Goal: Task Accomplishment & Management: Manage account settings

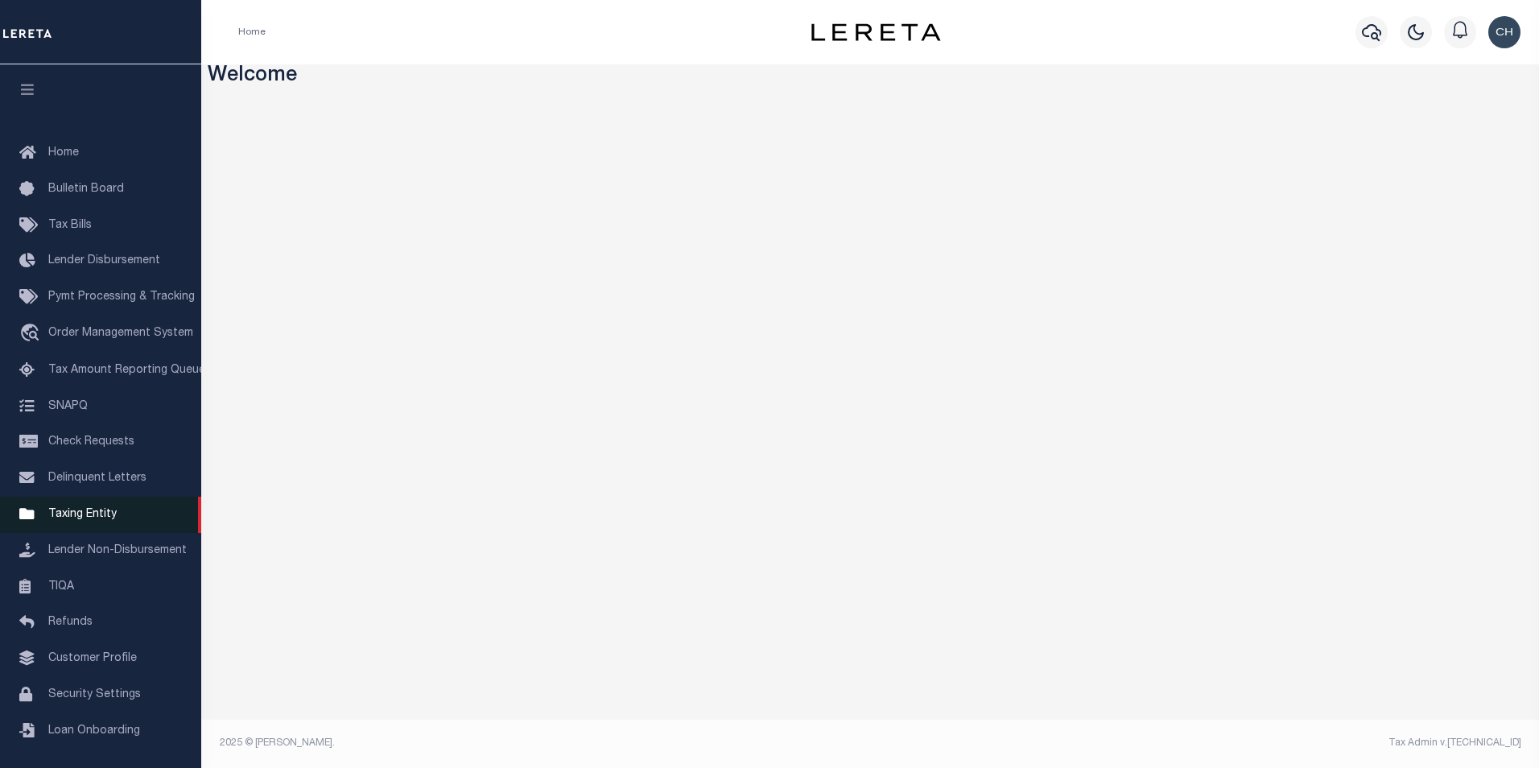
click at [83, 520] on span "Taxing Entity" at bounding box center [82, 514] width 68 height 11
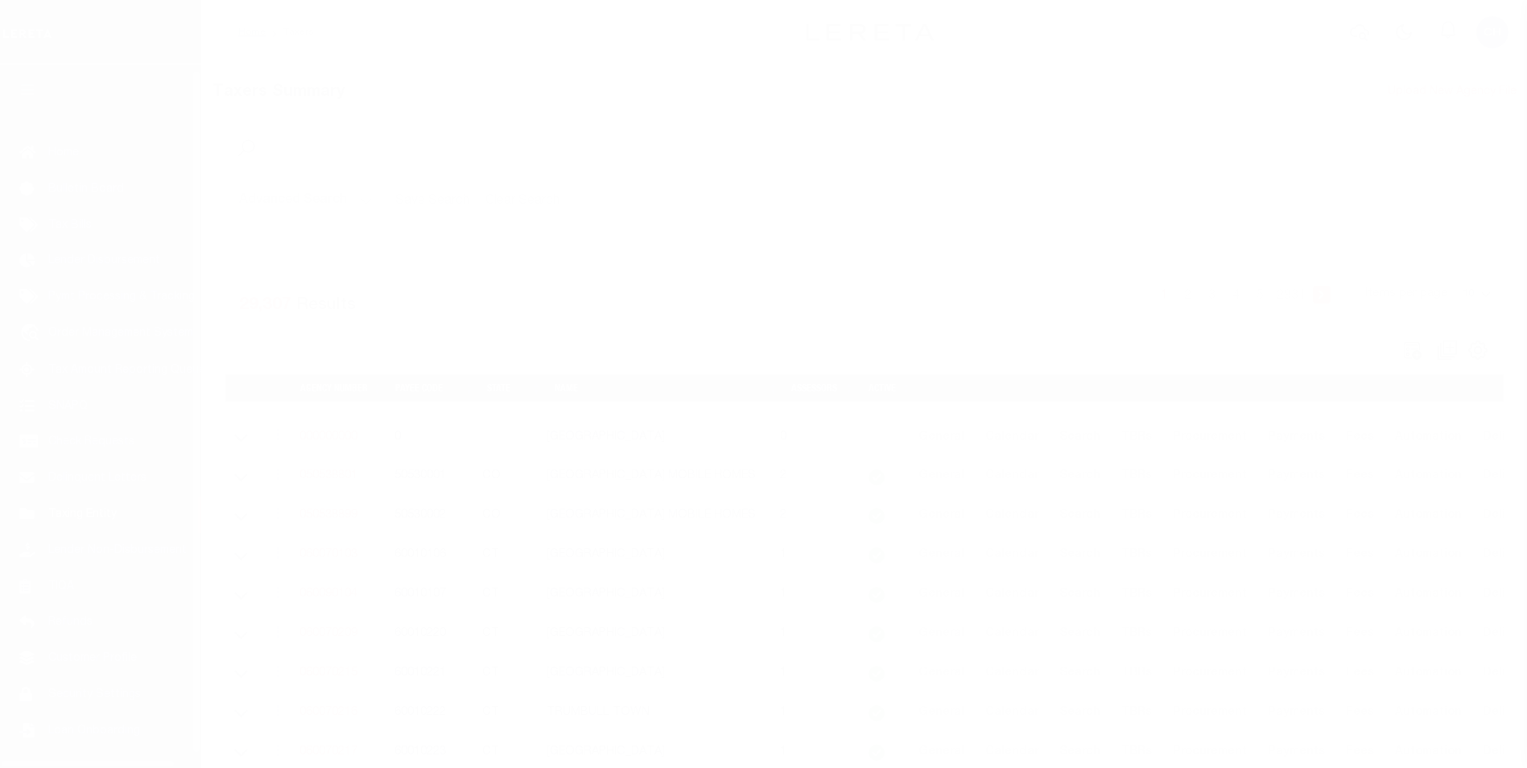
scroll to position [16, 0]
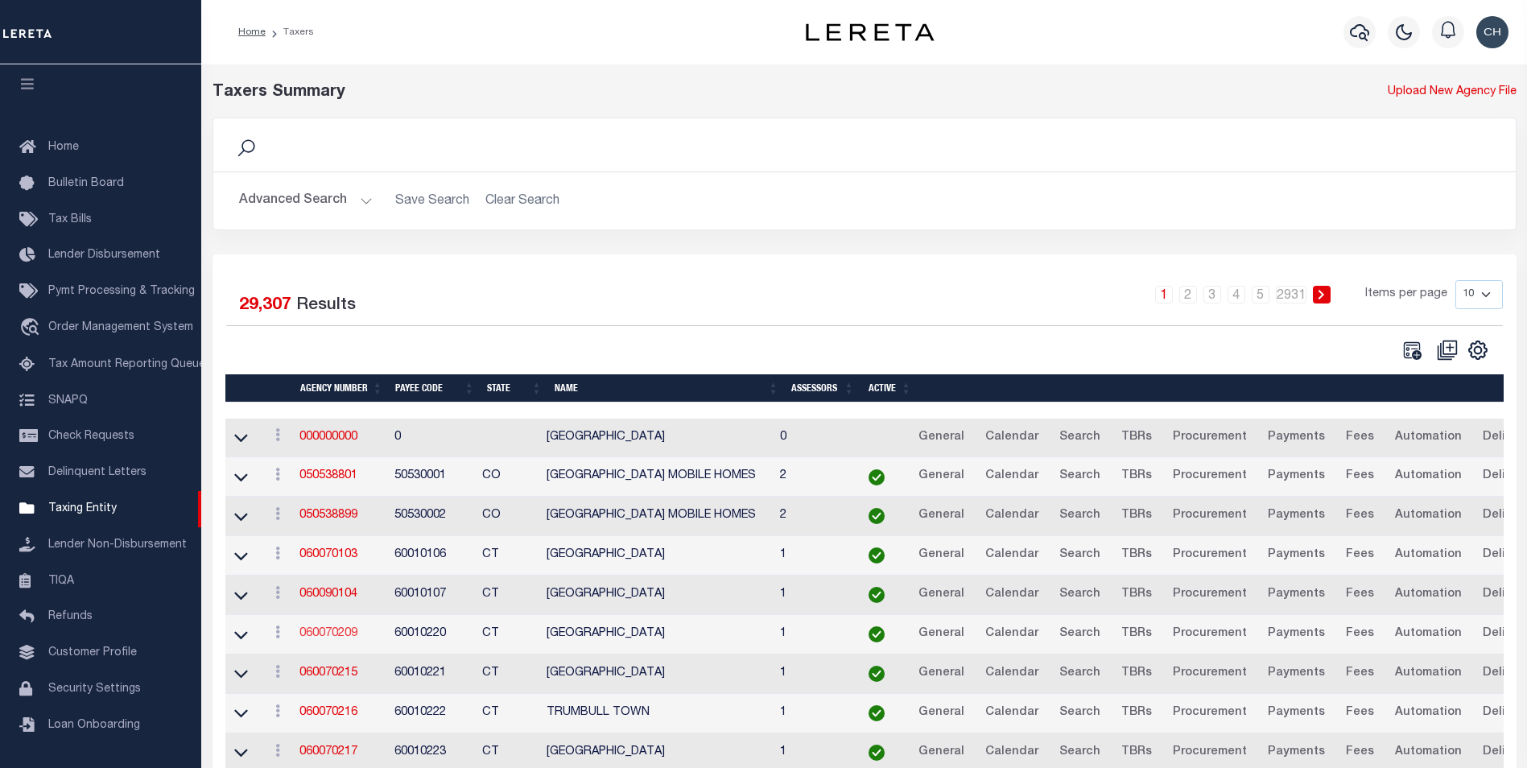
click at [335, 635] on link "060070209" at bounding box center [329, 633] width 58 height 11
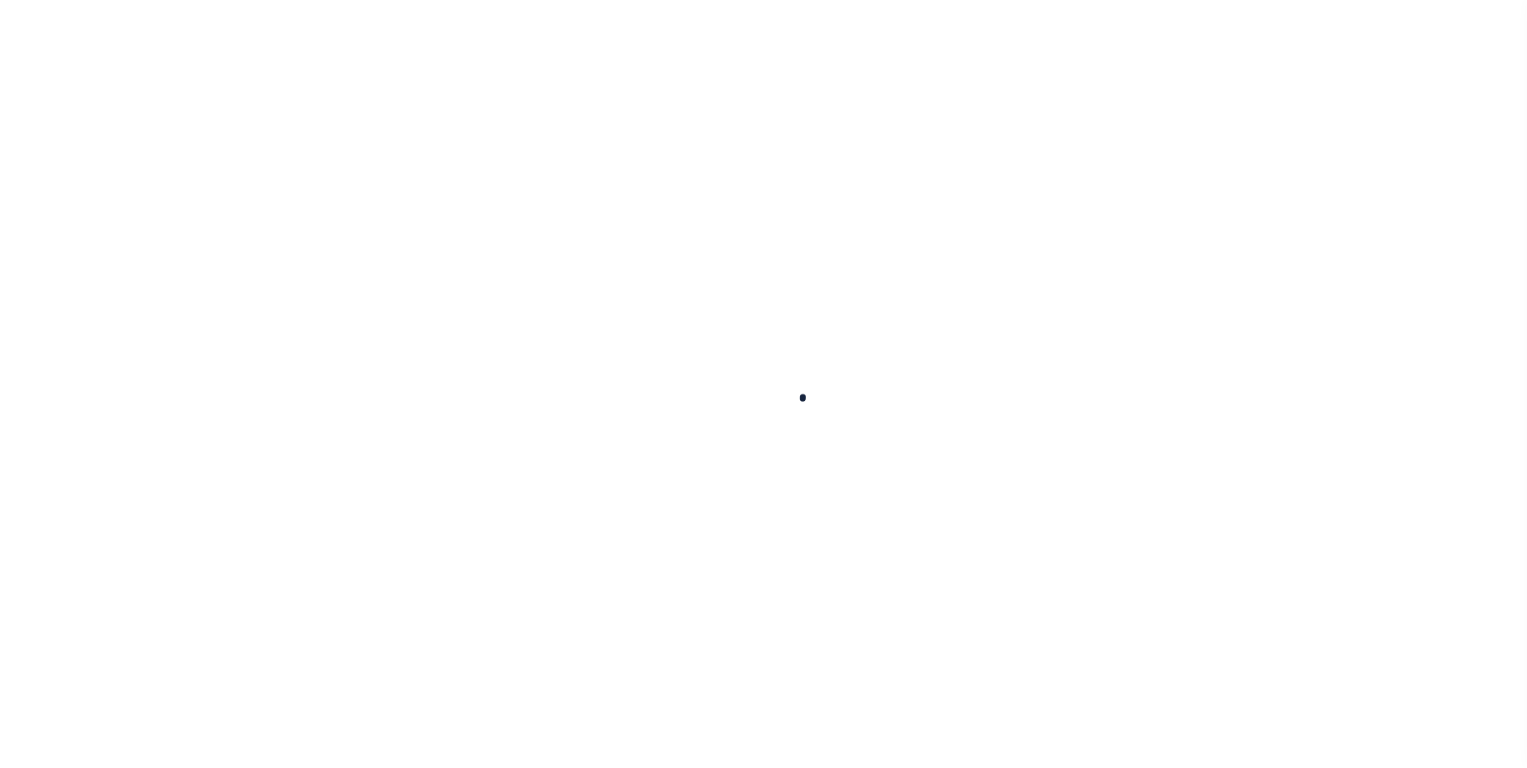
select select
checkbox input "false"
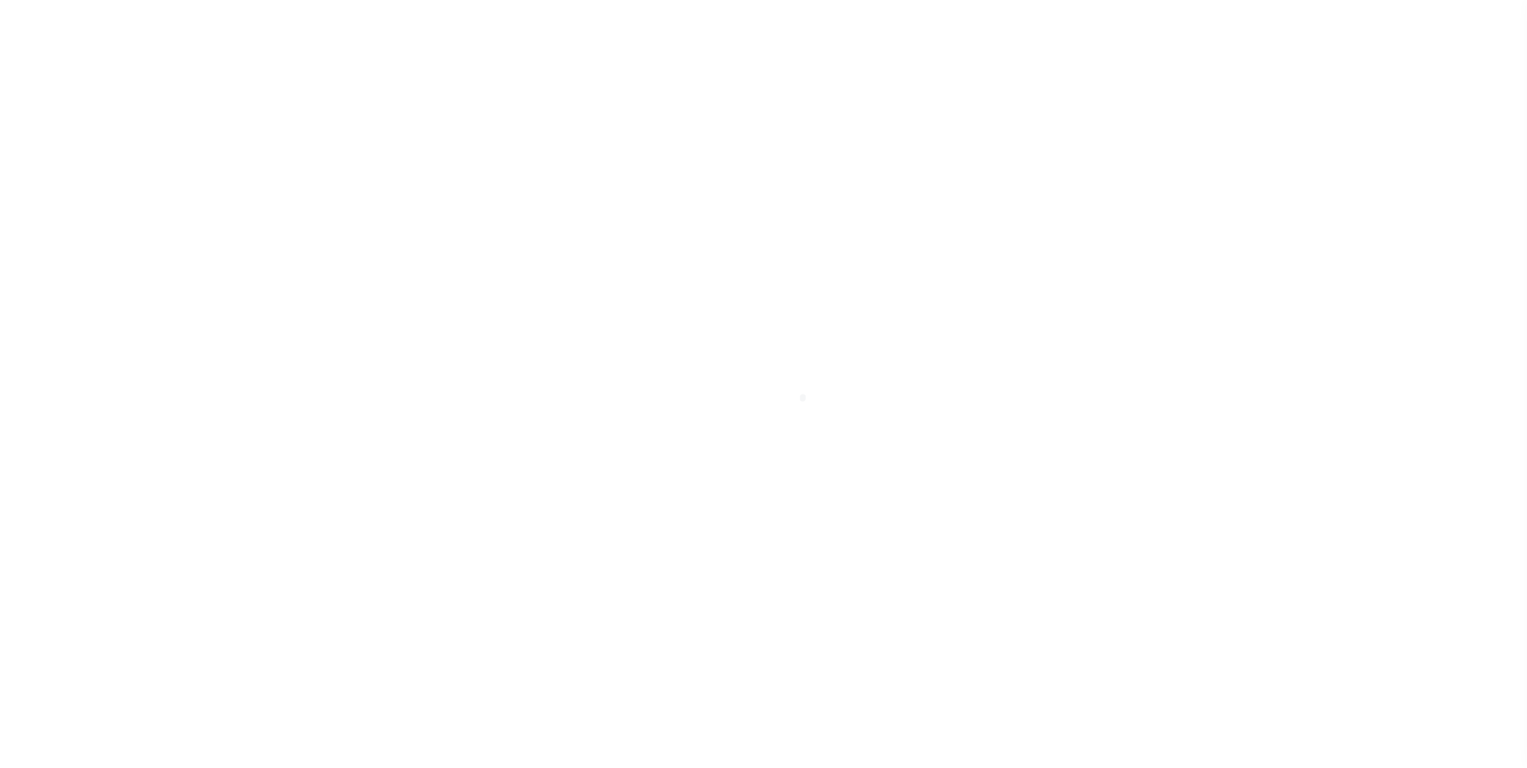
checkbox input "false"
type input "900117019"
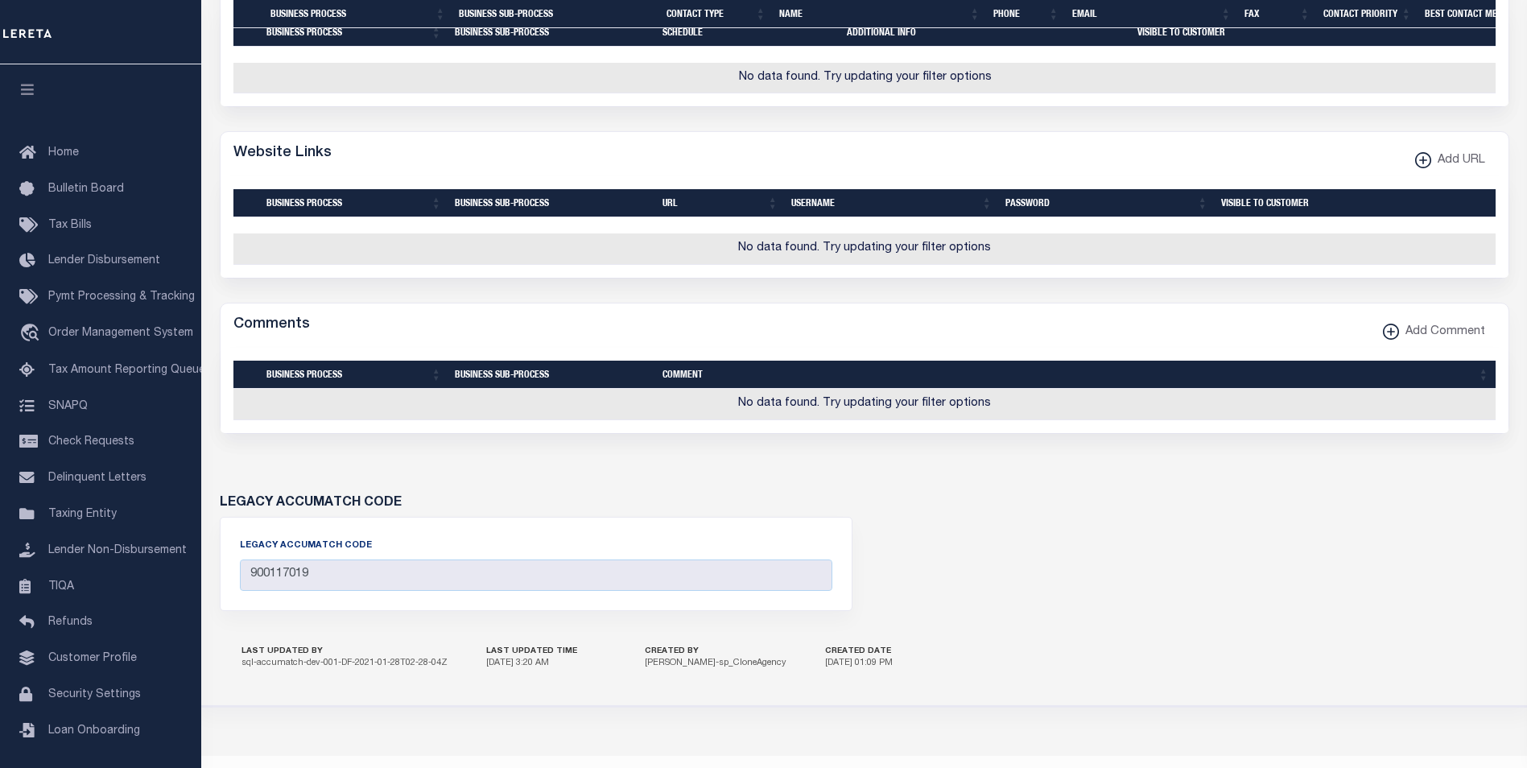
scroll to position [825, 0]
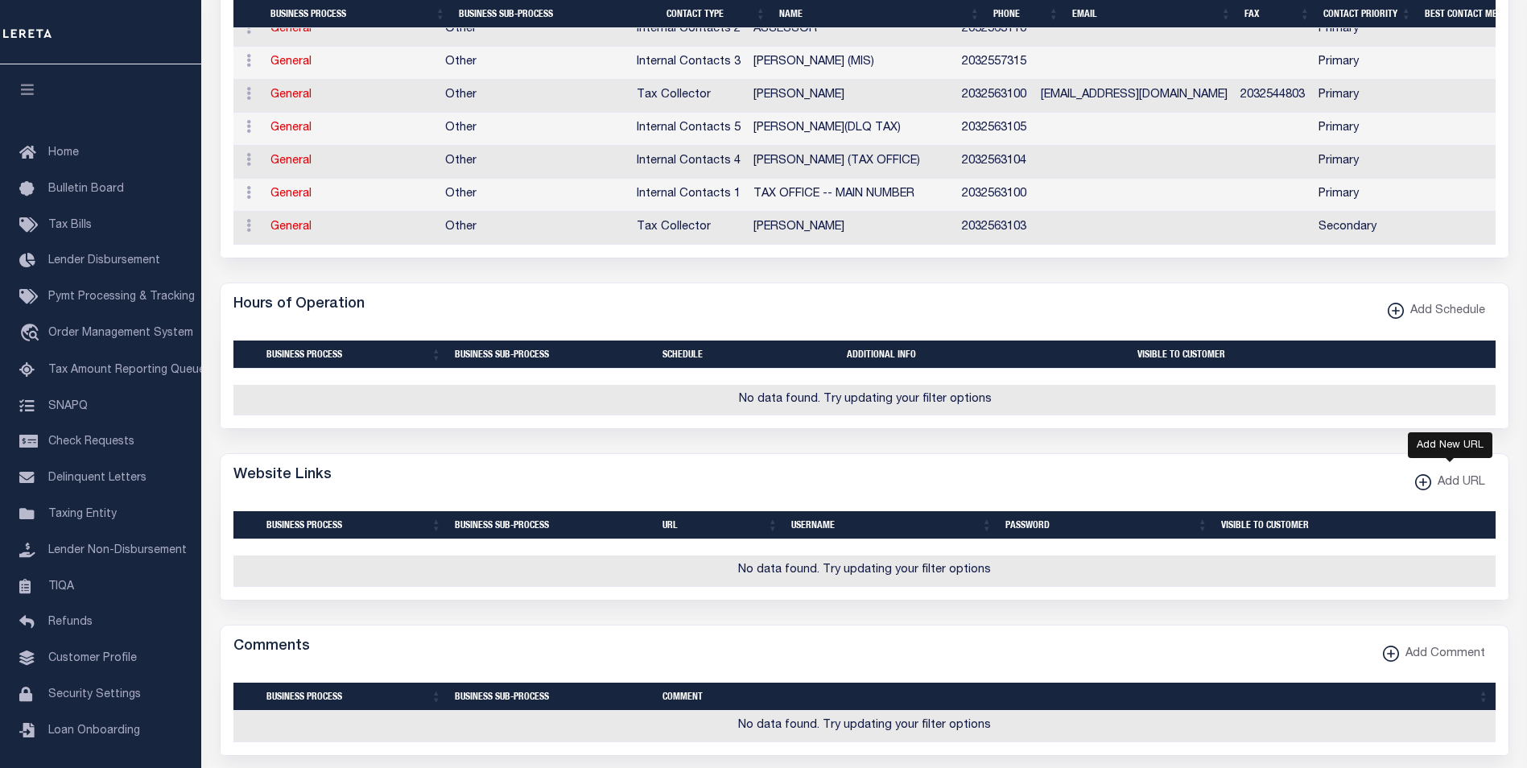
click at [1419, 490] on icon "button" at bounding box center [1423, 482] width 16 height 16
select select
checkbox input "true"
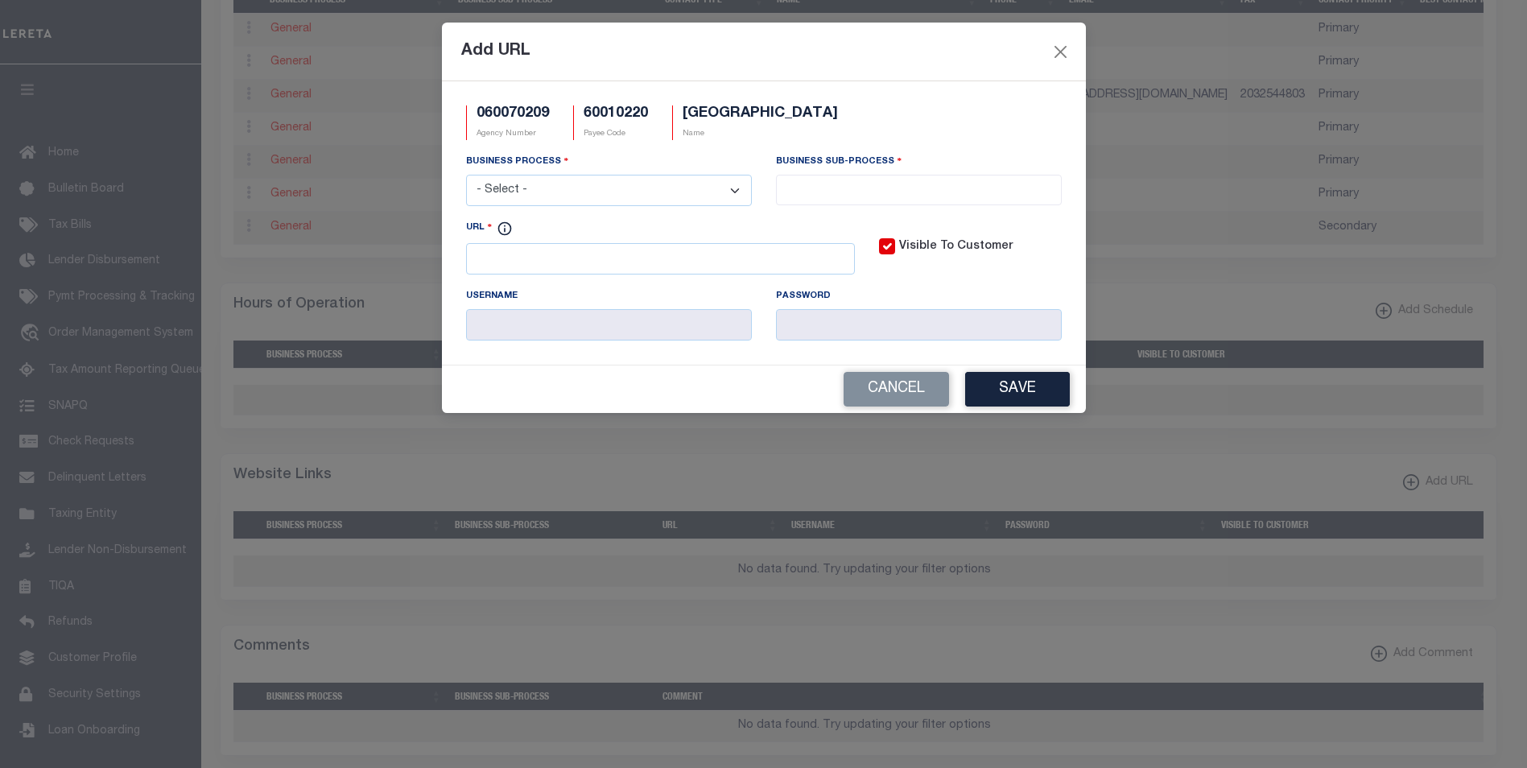
scroll to position [815, 0]
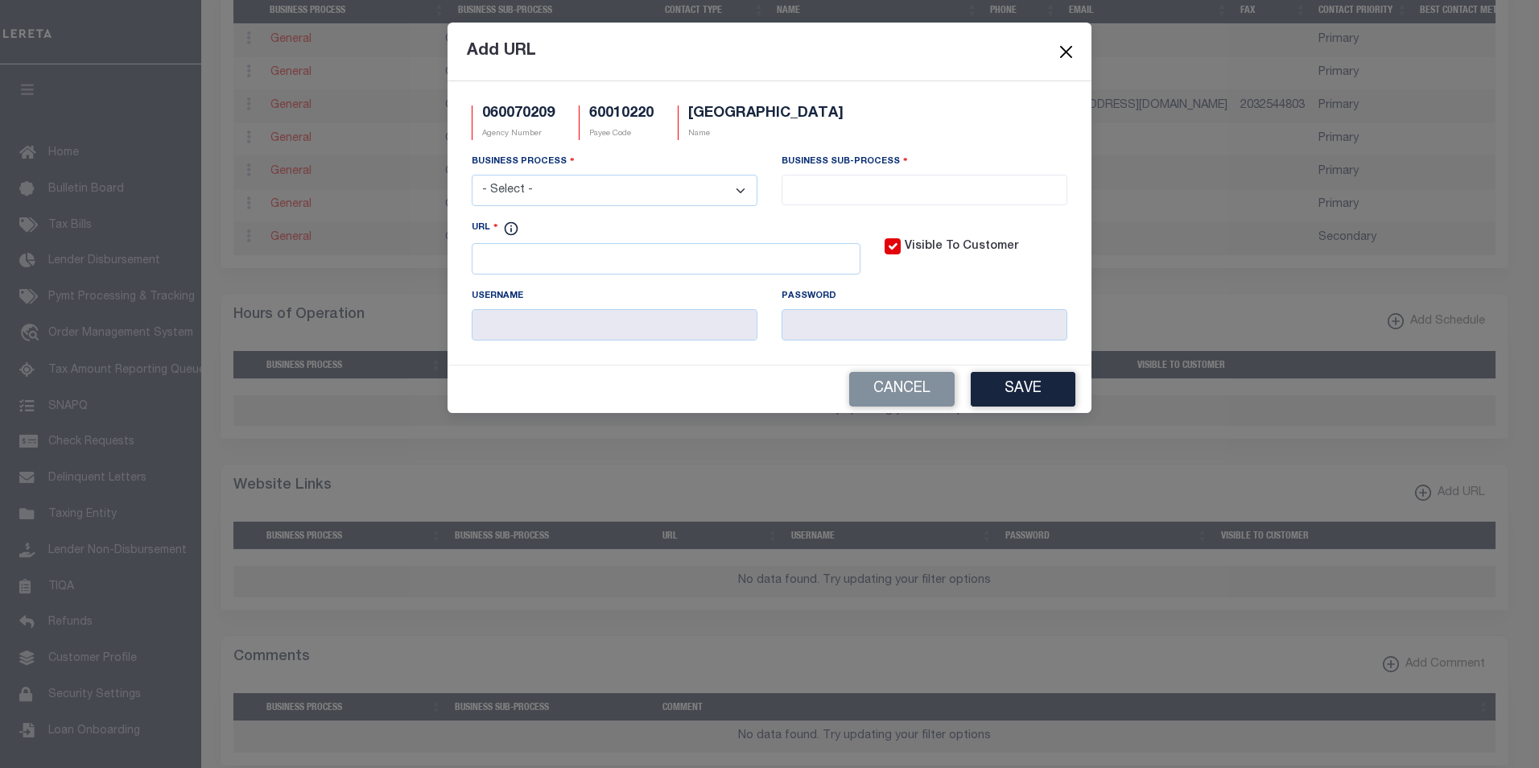
click at [1065, 54] on button "Close" at bounding box center [1066, 51] width 21 height 21
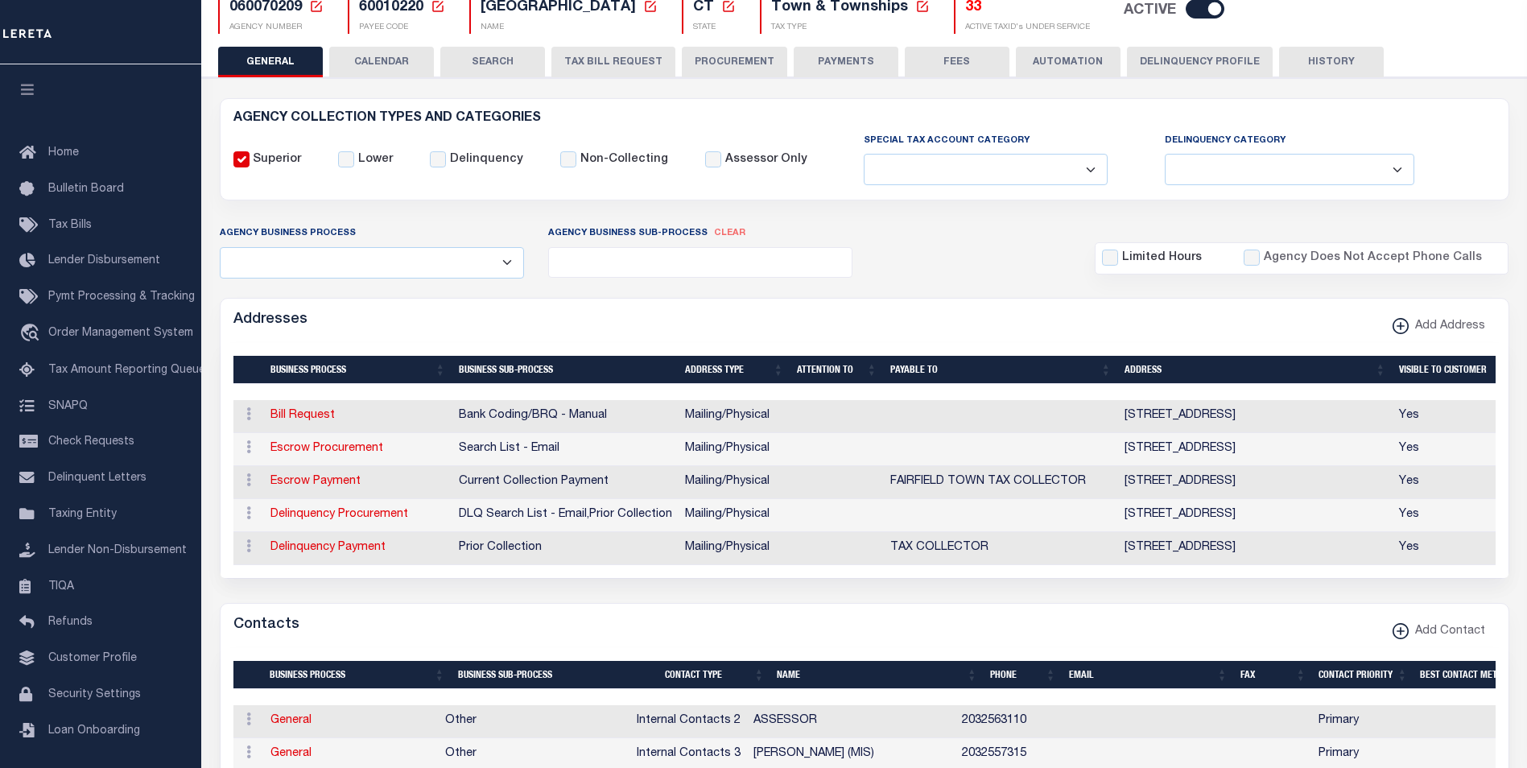
scroll to position [0, 0]
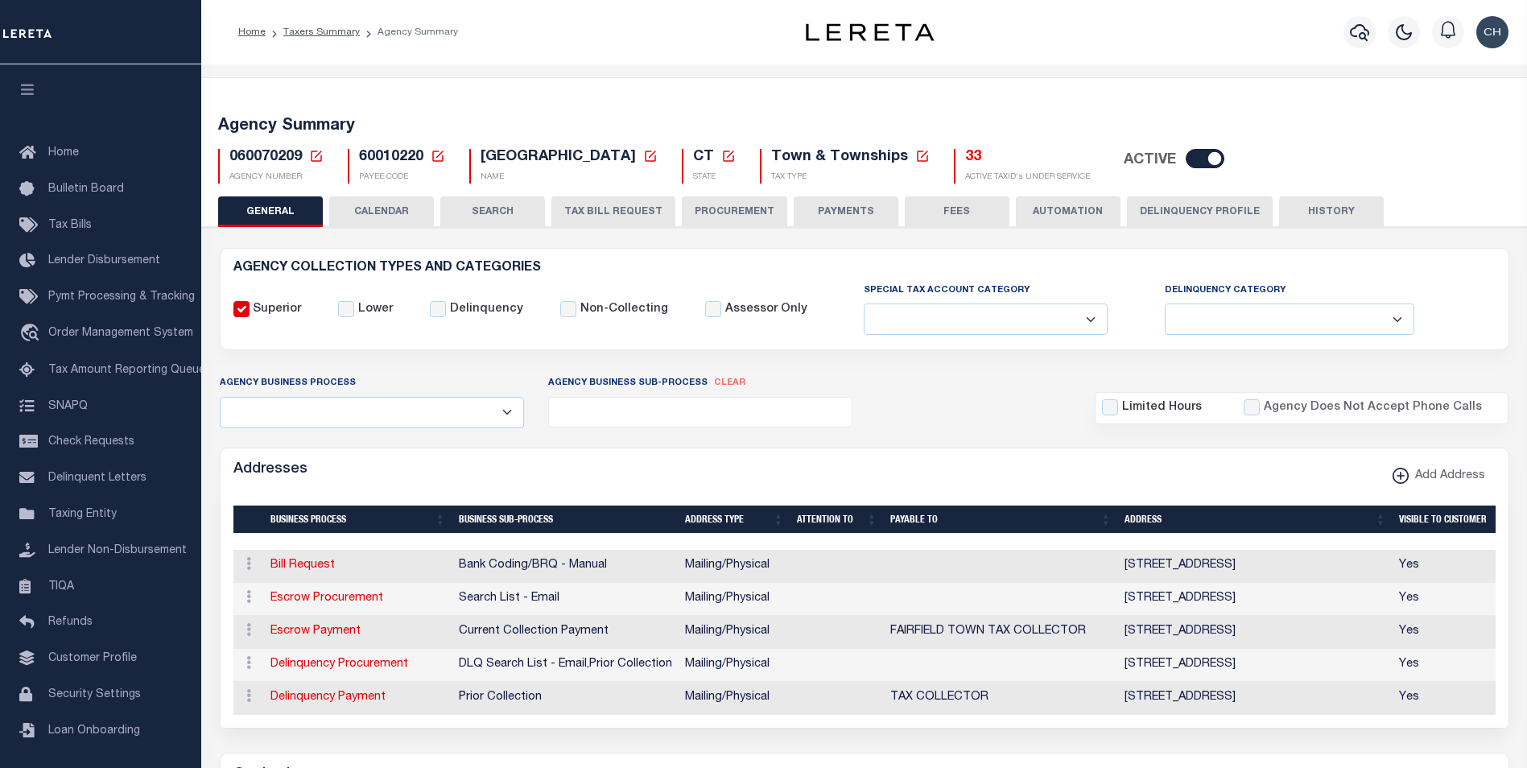
click at [677, 474] on div "Addresses Add Address" at bounding box center [865, 470] width 1288 height 44
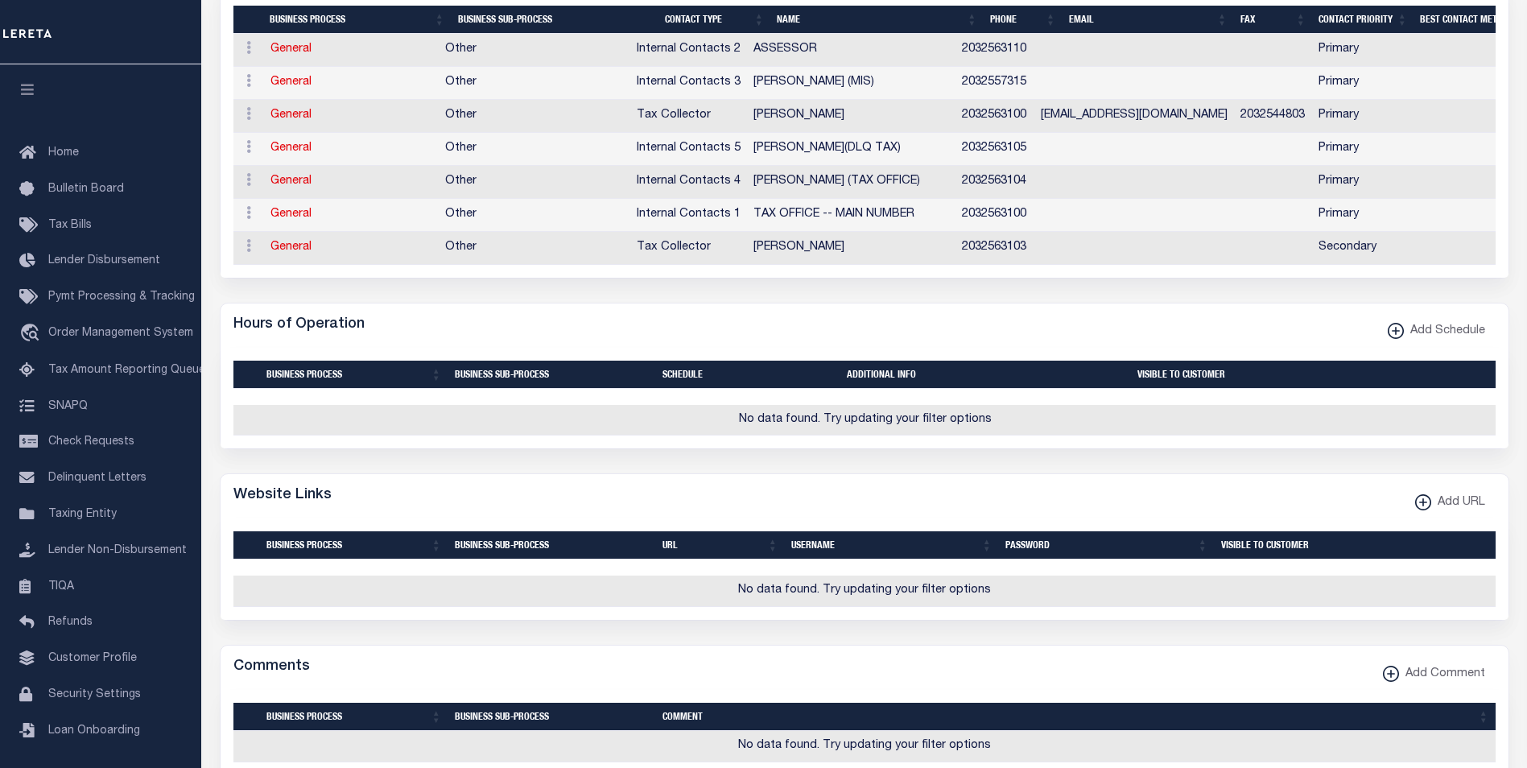
scroll to position [725, 0]
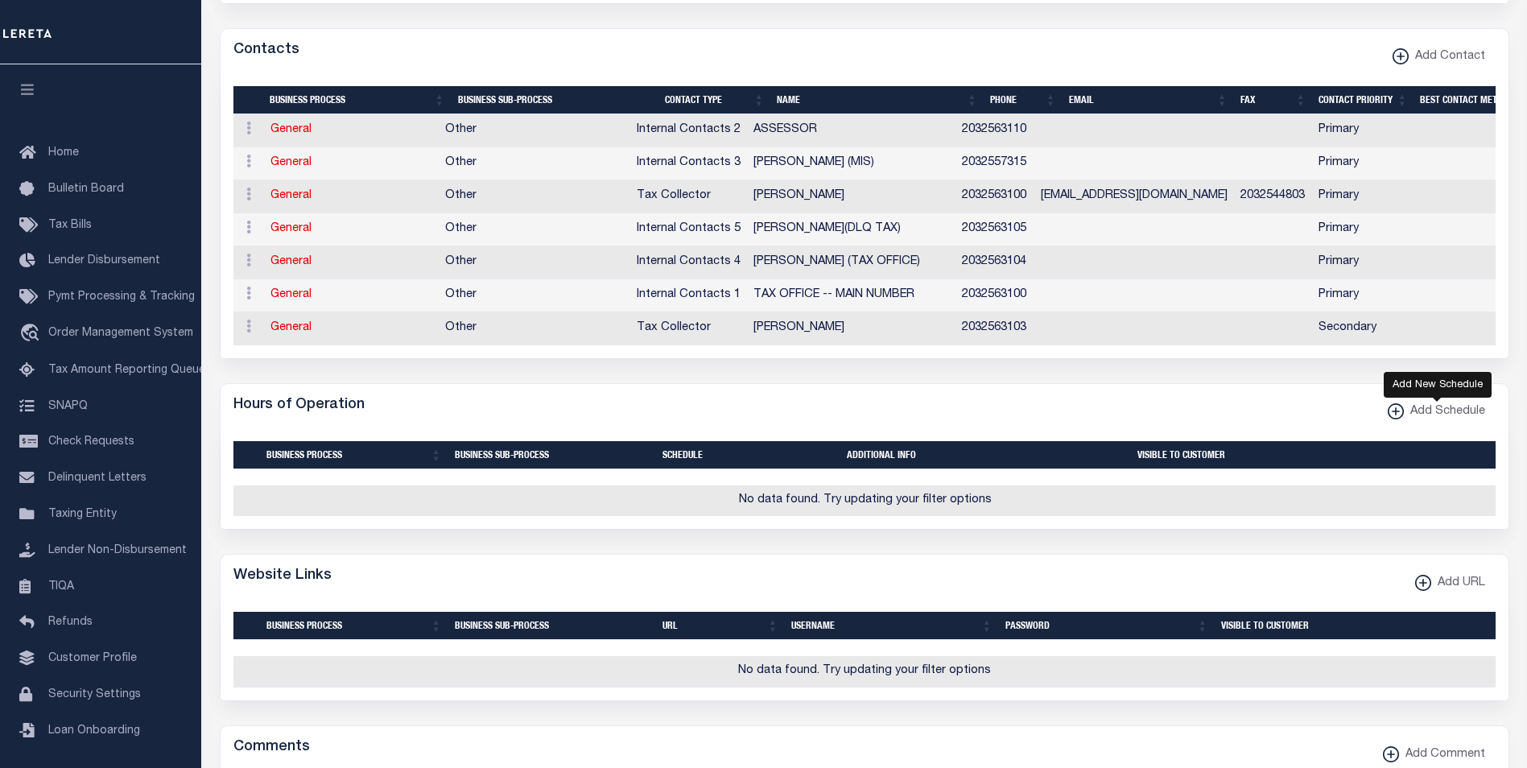
click at [1398, 418] on xmlns\ "button" at bounding box center [1396, 411] width 16 height 16
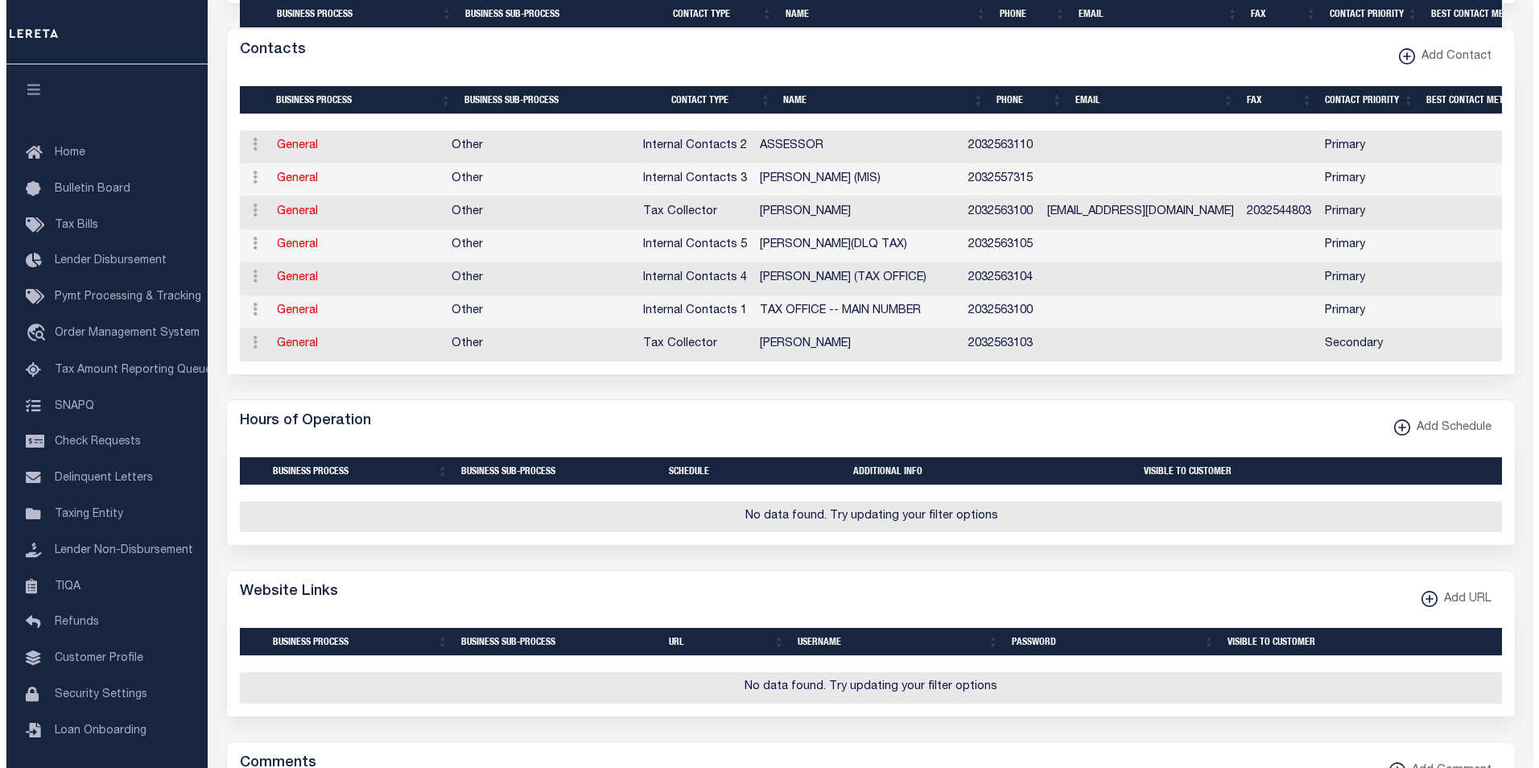
scroll to position [966, 0]
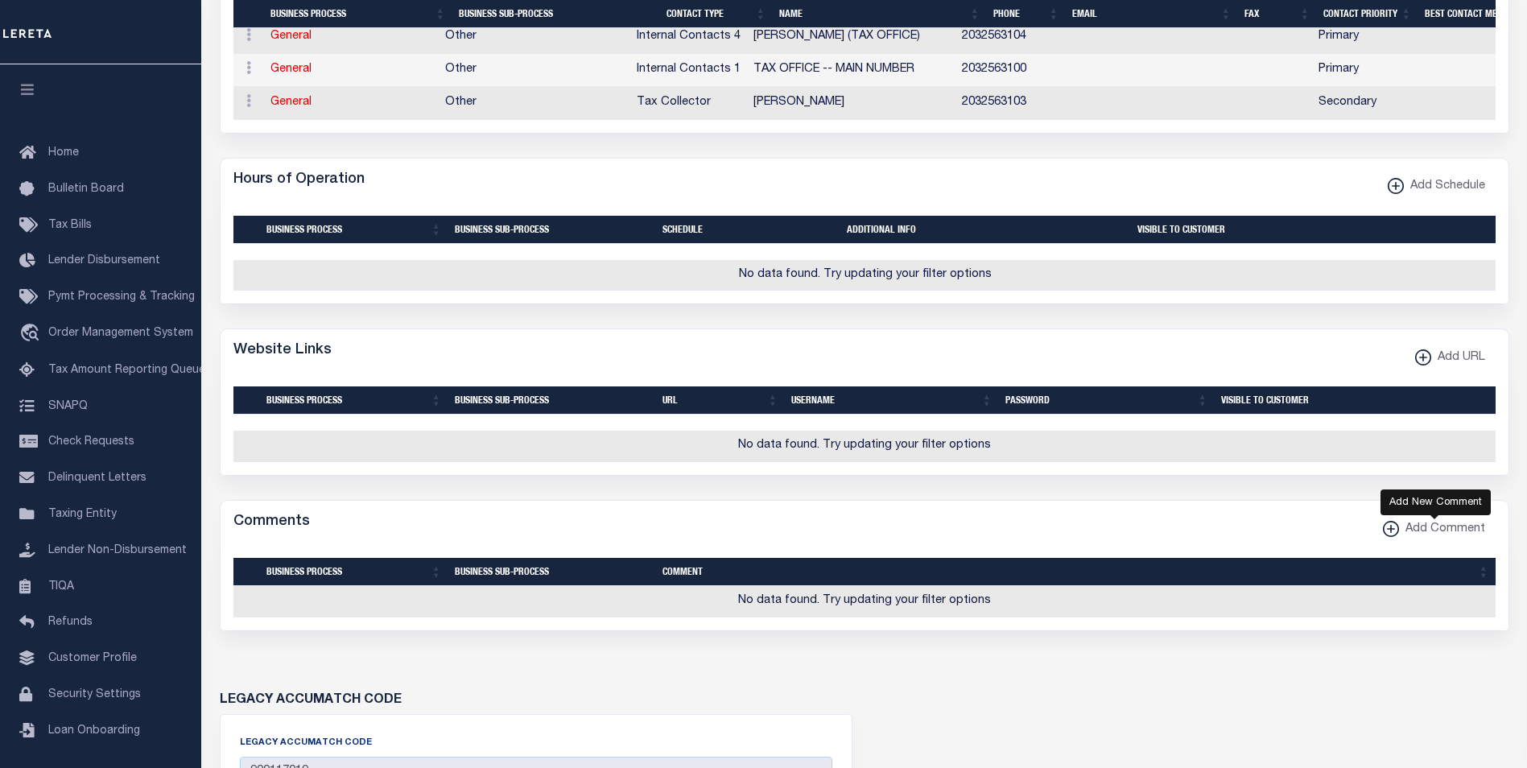
click at [1392, 537] on xmlns\ "button" at bounding box center [1391, 529] width 16 height 16
select select
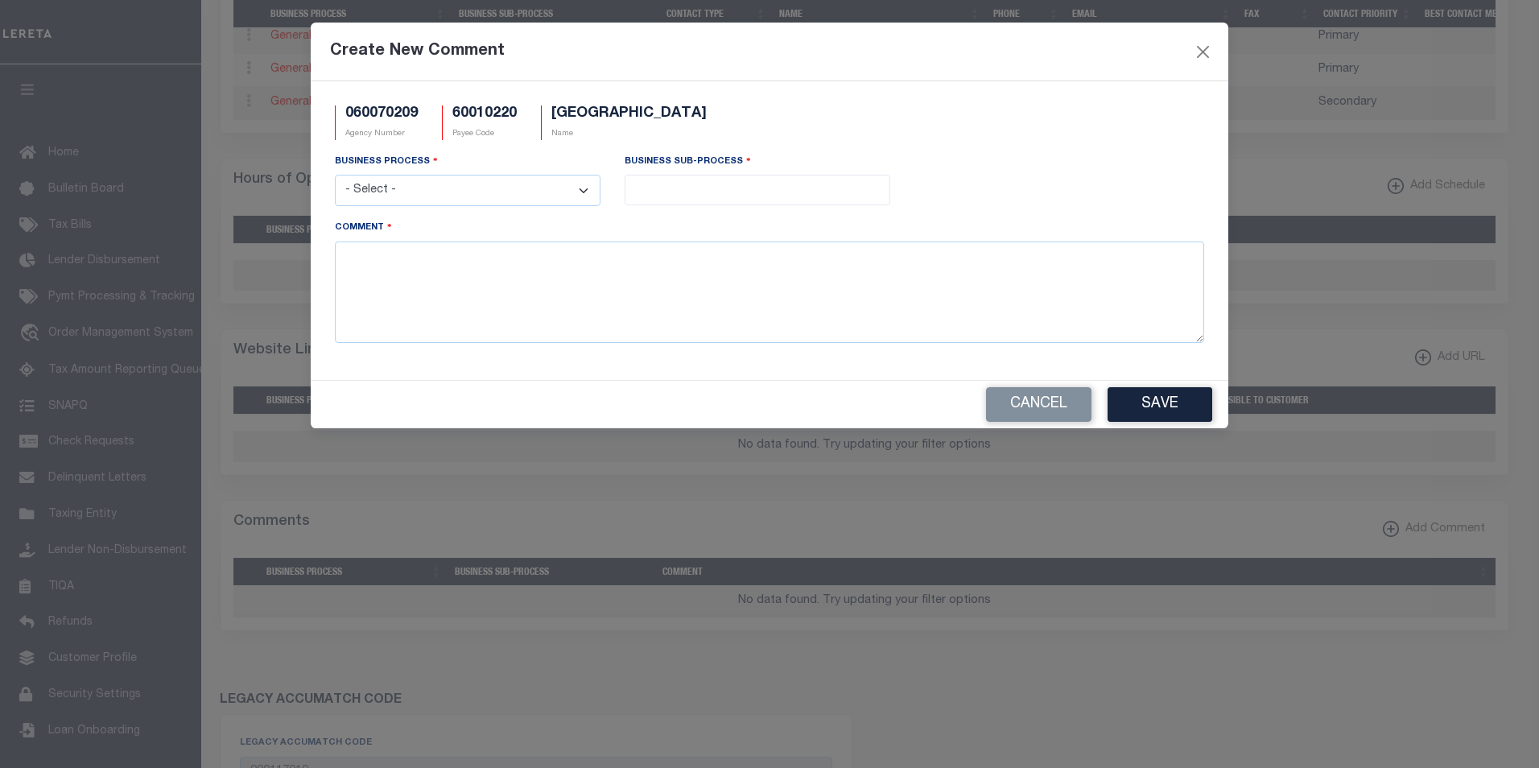
click at [458, 191] on select "- Select - All Automation Bill Request Delinquency Payment Delinquency Procurem…" at bounding box center [468, 190] width 266 height 31
select select "7"
click at [335, 176] on select "- Select - All Automation Bill Request Delinquency Payment Delinquency Procurem…" at bounding box center [468, 190] width 266 height 31
click at [443, 293] on textarea "Comment" at bounding box center [770, 292] width 870 height 101
type textarea "test comment"
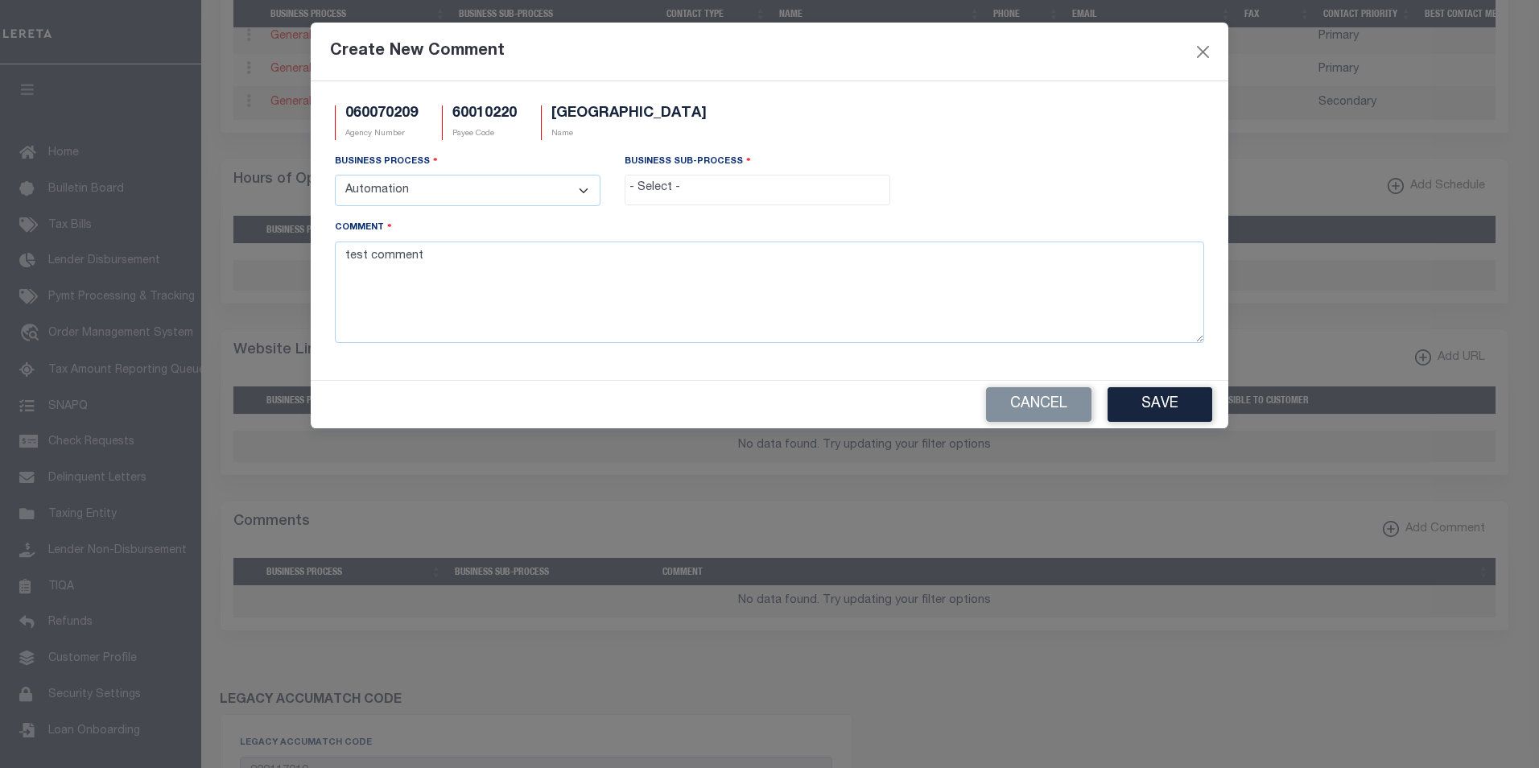
click at [665, 171] on div "Business Sub-Process All Automation - Current File Automation - Delq File Autom…" at bounding box center [758, 179] width 266 height 52
click at [666, 200] on span at bounding box center [758, 190] width 266 height 31
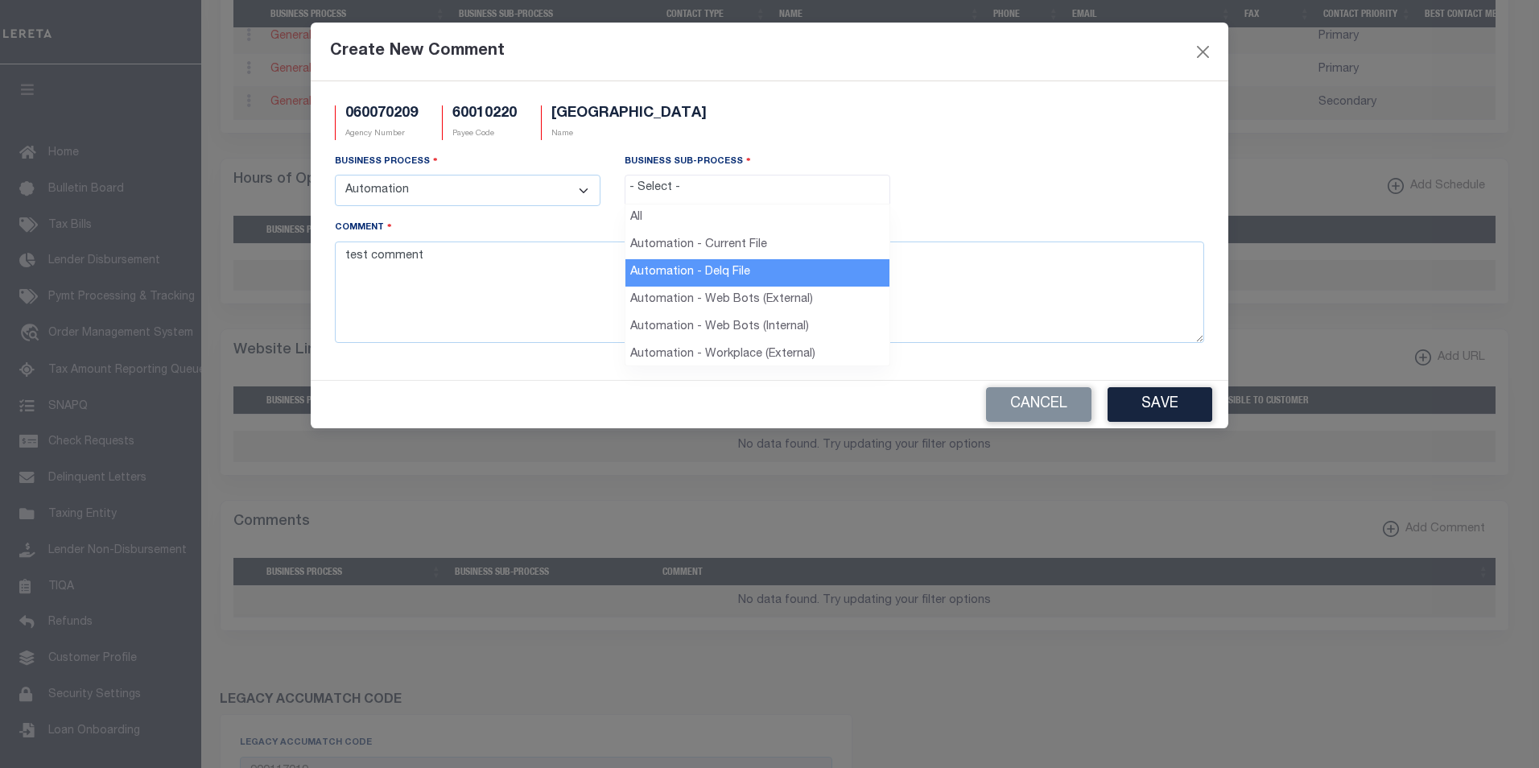
select select "38"
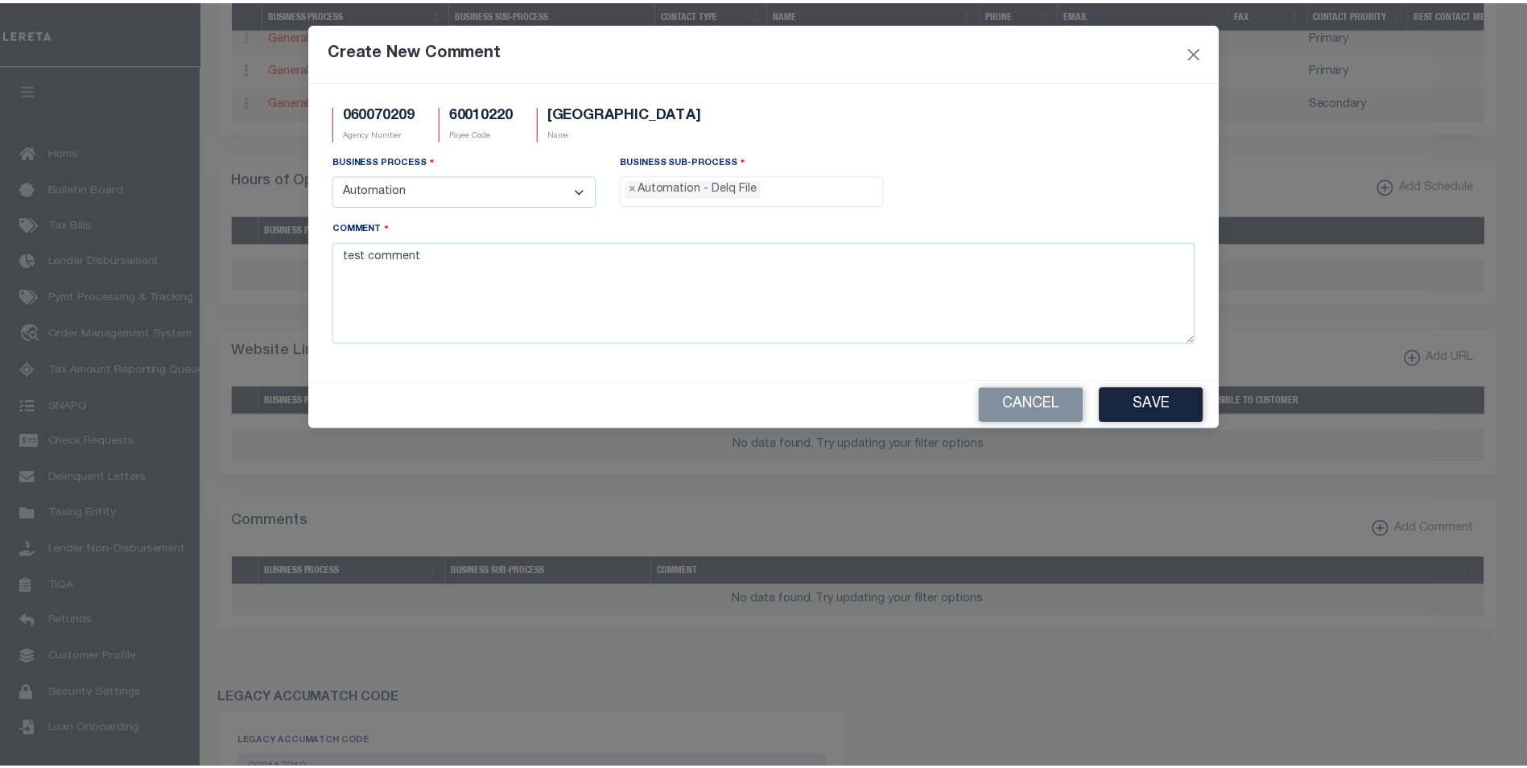
scroll to position [29, 0]
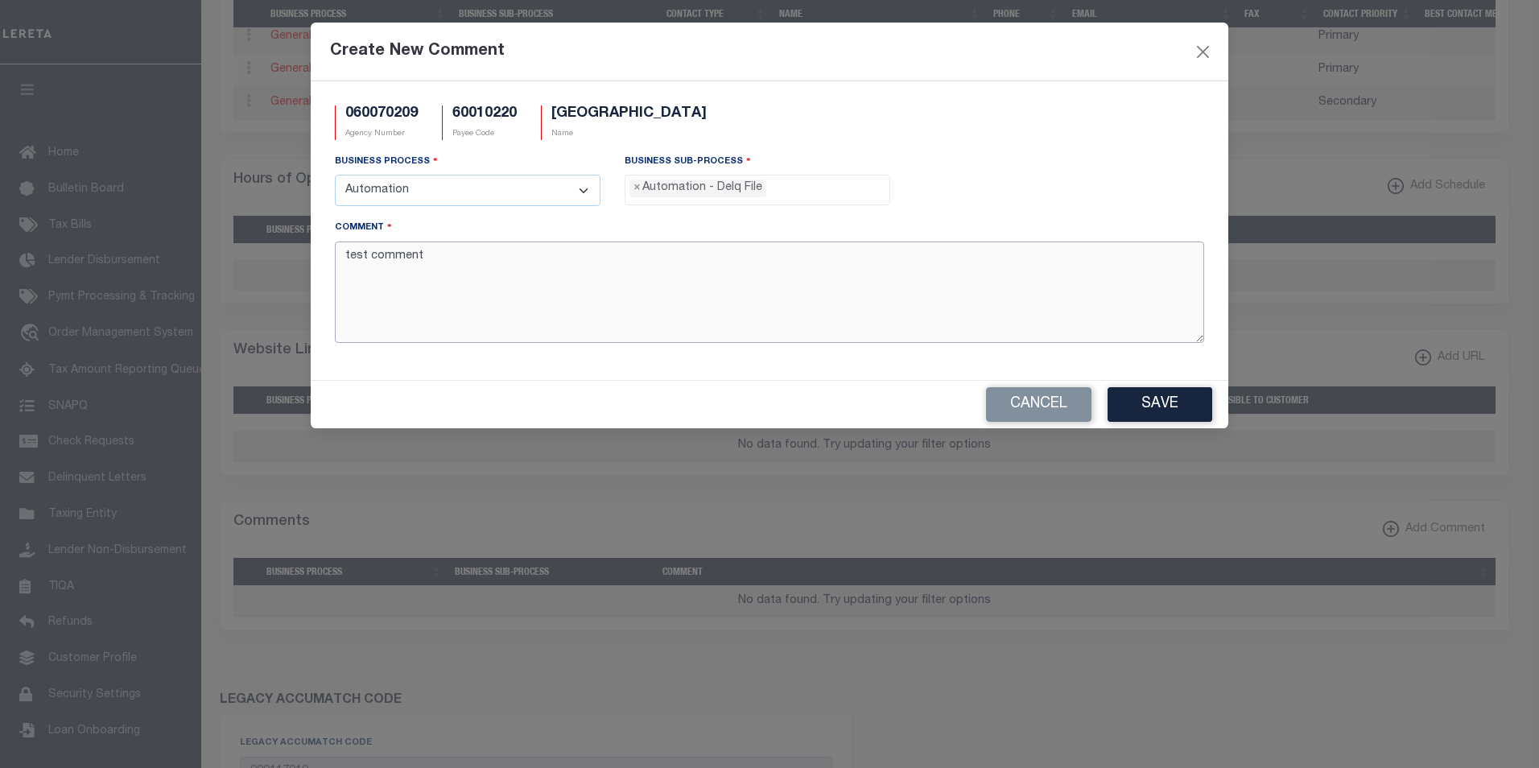
click at [764, 316] on textarea "test comment" at bounding box center [770, 292] width 870 height 101
click at [1154, 404] on button "Save" at bounding box center [1160, 404] width 105 height 35
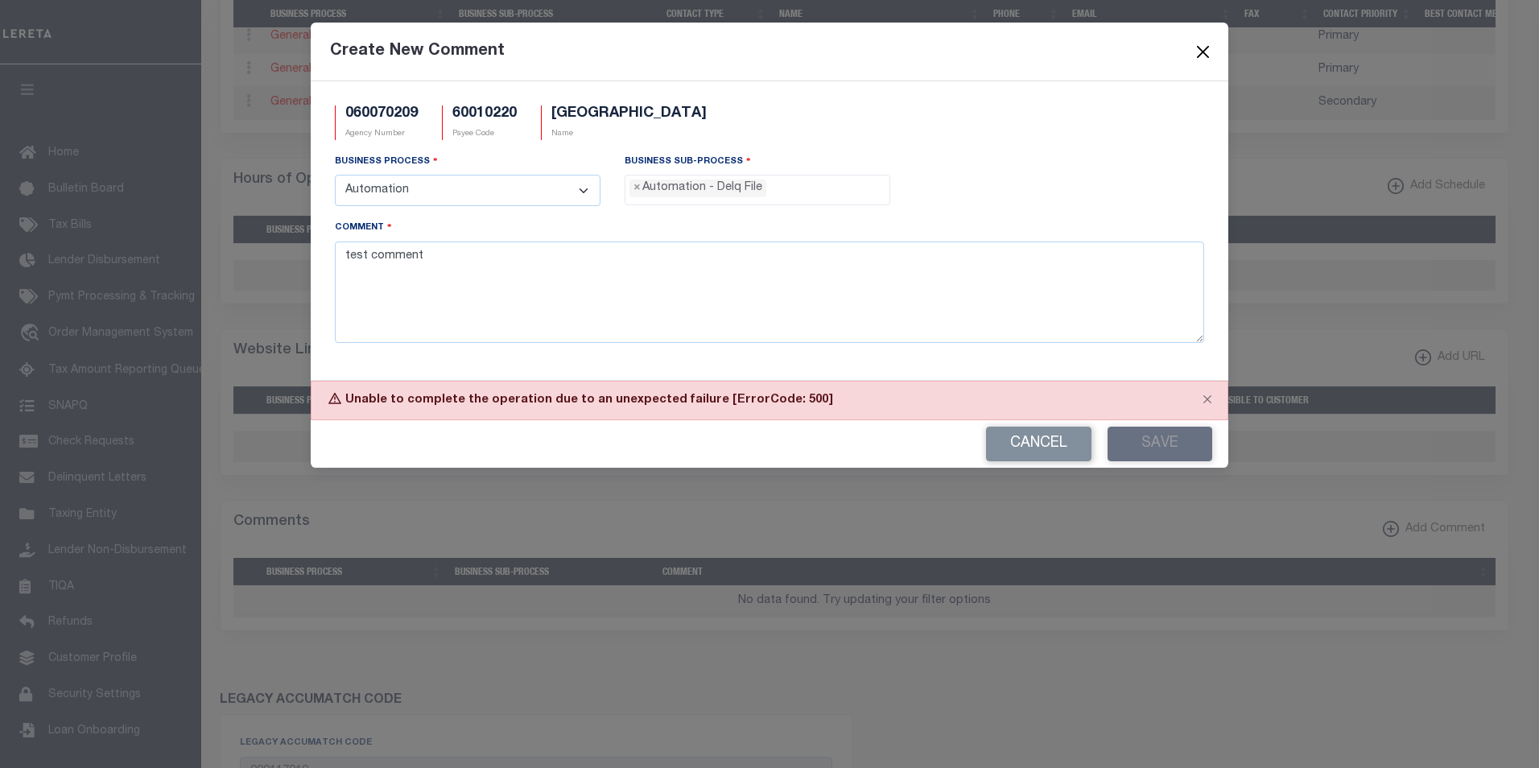
click at [1201, 46] on button "Close" at bounding box center [1203, 51] width 21 height 21
